Goal: Information Seeking & Learning: Learn about a topic

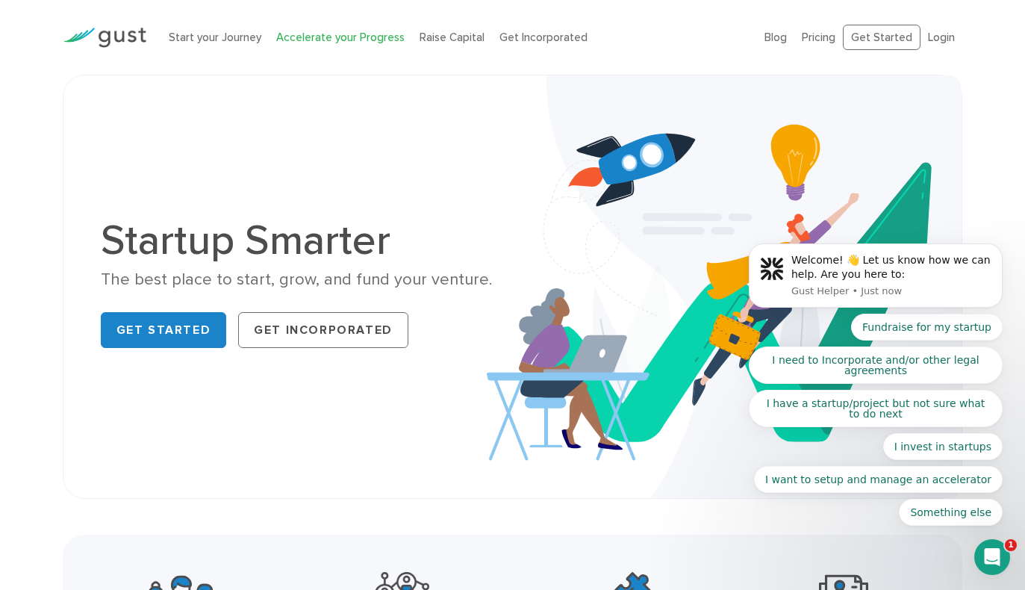
click at [324, 38] on link "Accelerate your Progress" at bounding box center [340, 37] width 128 height 13
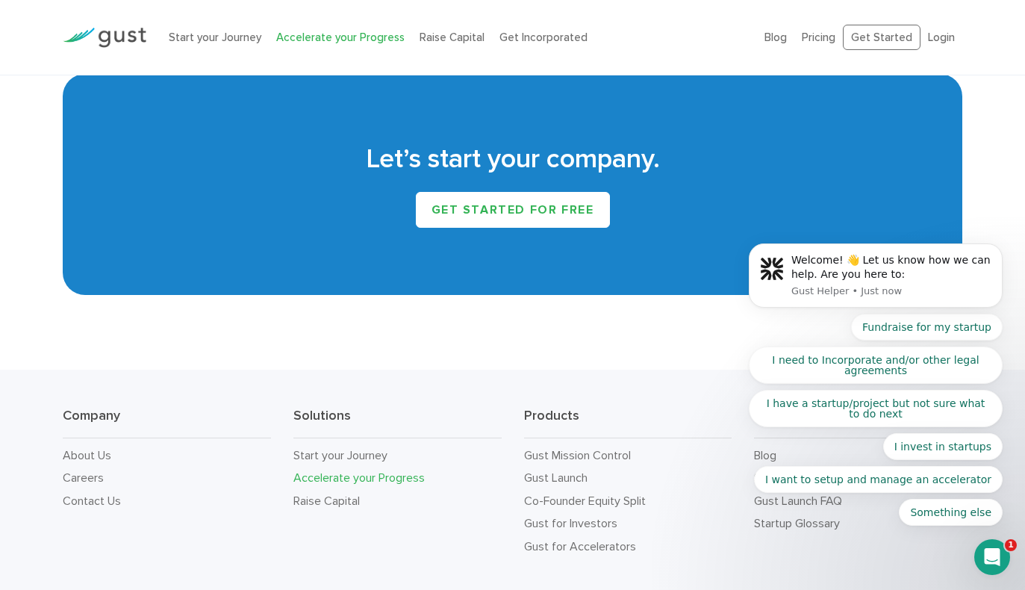
scroll to position [2487, 0]
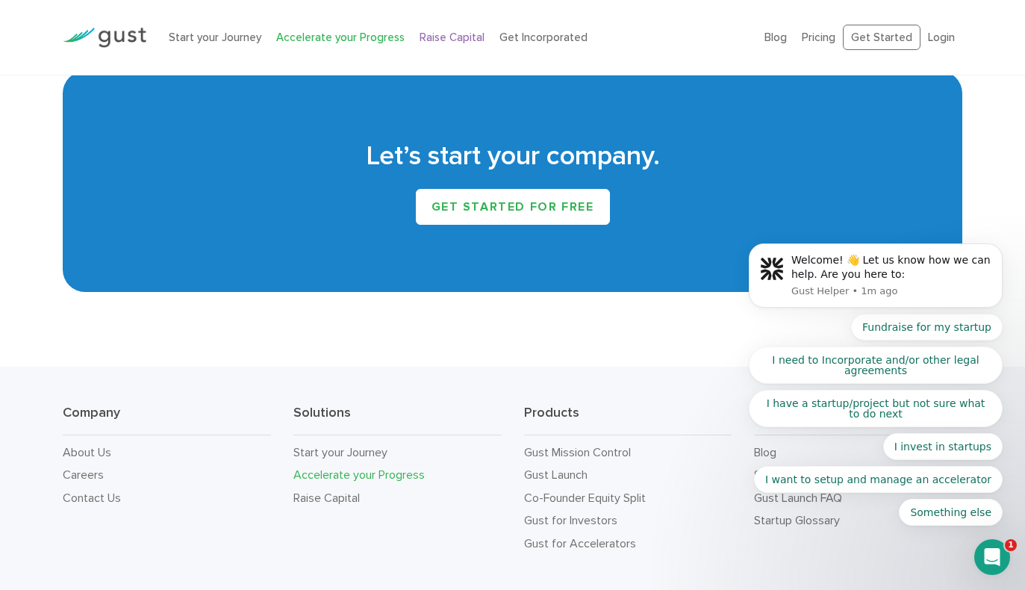
click at [428, 37] on link "Raise Capital" at bounding box center [452, 37] width 65 height 13
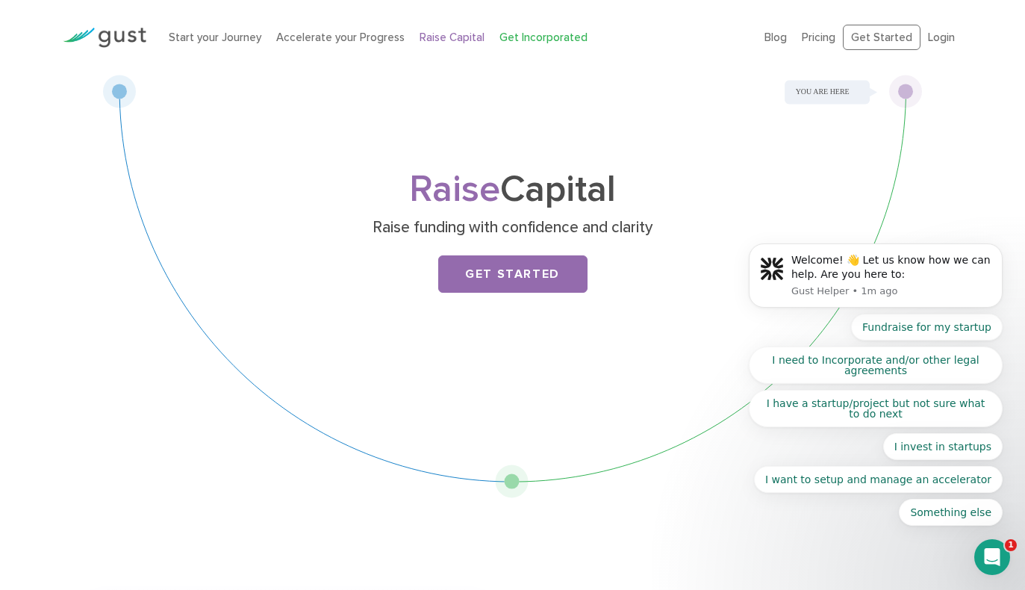
click at [546, 40] on link "Get Incorporated" at bounding box center [543, 37] width 88 height 13
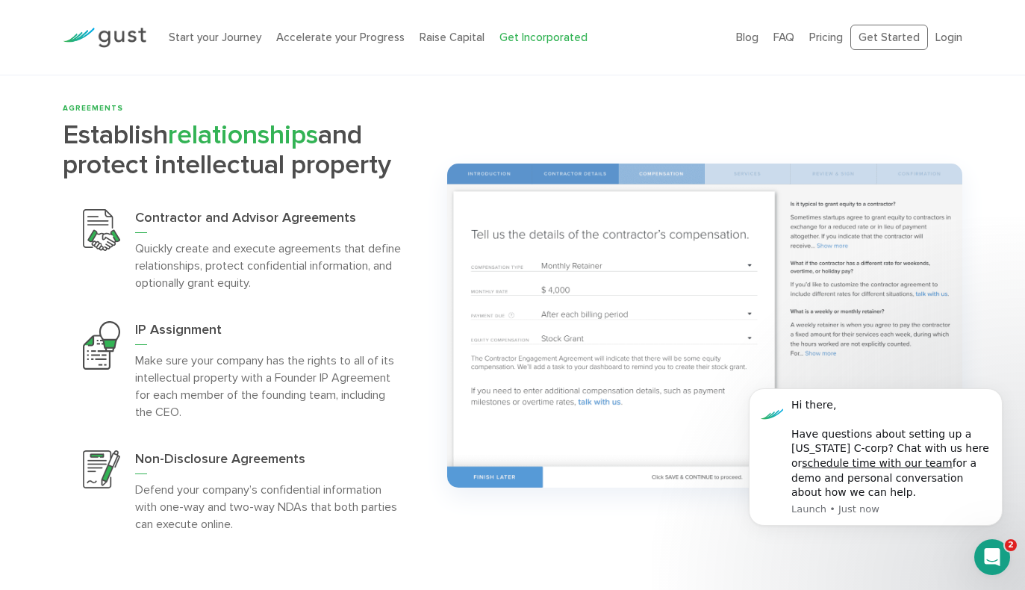
scroll to position [2934, 0]
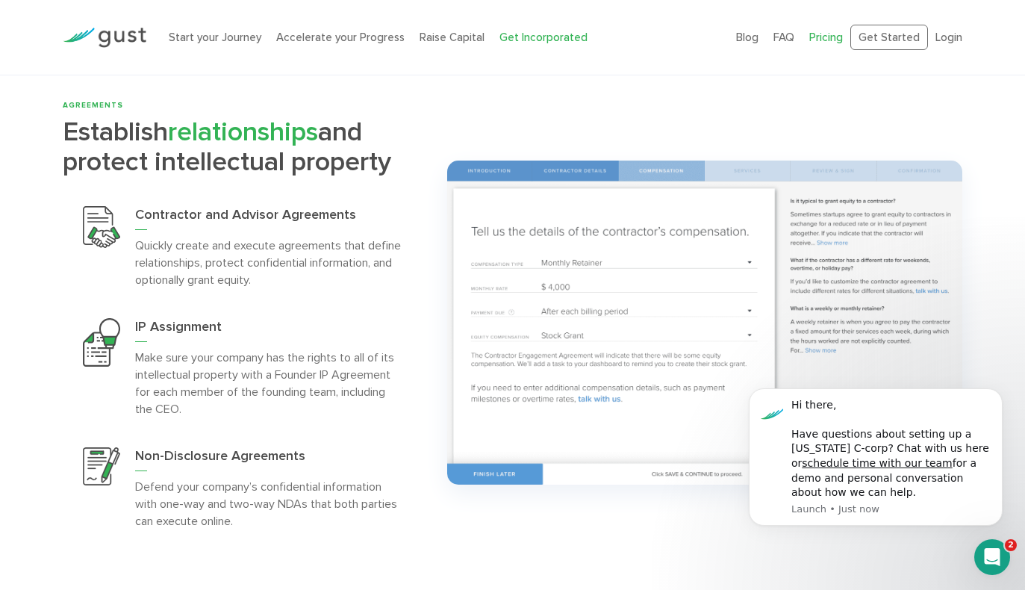
click at [834, 40] on link "Pricing" at bounding box center [826, 37] width 34 height 13
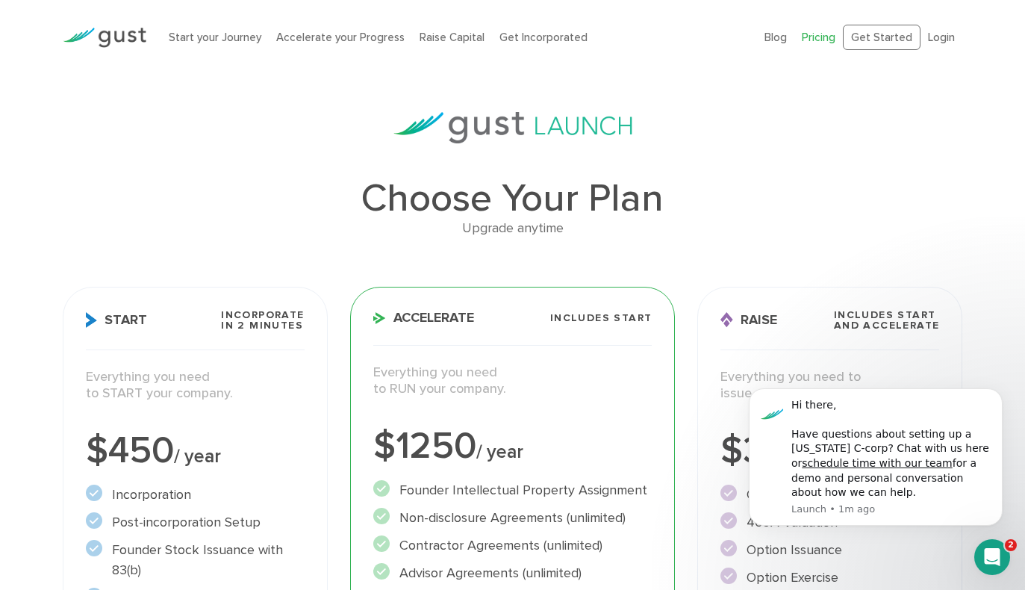
click at [749, 176] on div "Choose Your Plan Upgrade anytime Start Incorporate in 2 Minutes Everything you …" at bounding box center [513, 510] width 923 height 797
